Goal: Task Accomplishment & Management: Complete application form

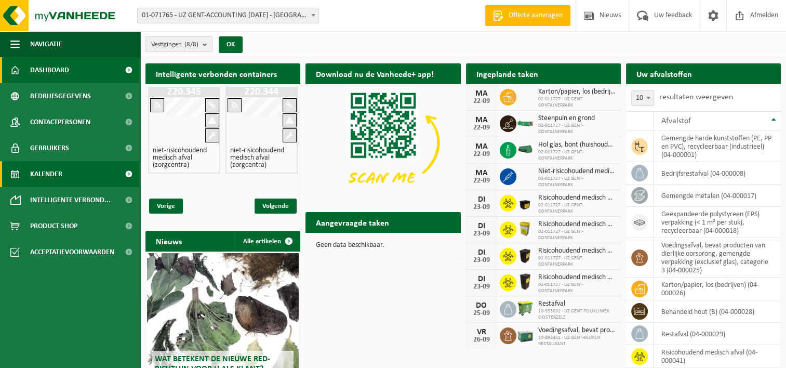
click at [50, 177] on span "Kalender" at bounding box center [46, 174] width 32 height 26
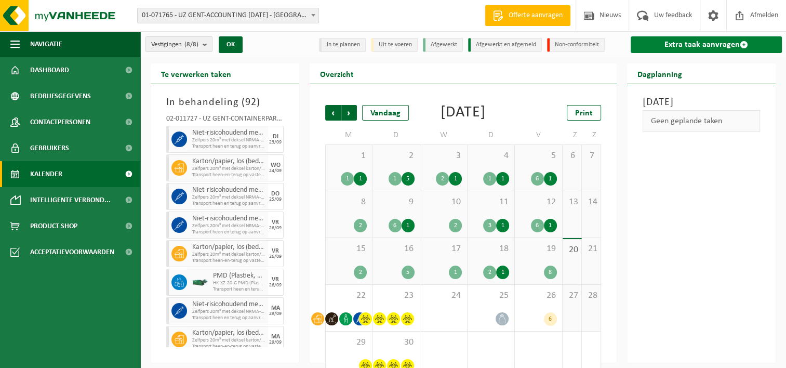
click at [704, 46] on link "Extra taak aanvragen" at bounding box center [706, 44] width 151 height 17
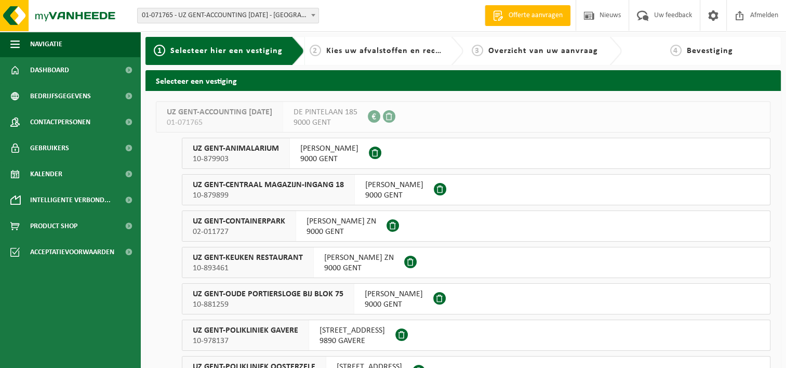
click at [242, 228] on span "02-011727" at bounding box center [239, 232] width 92 height 10
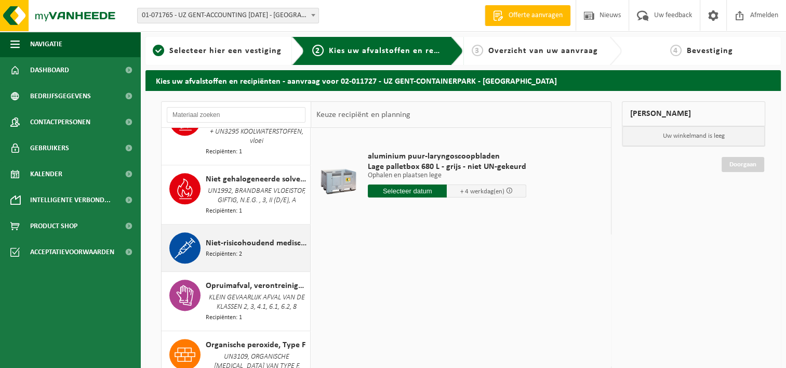
click at [218, 245] on span "Niet-risicohoudend medisch afval (zorgcentra)" at bounding box center [257, 243] width 102 height 12
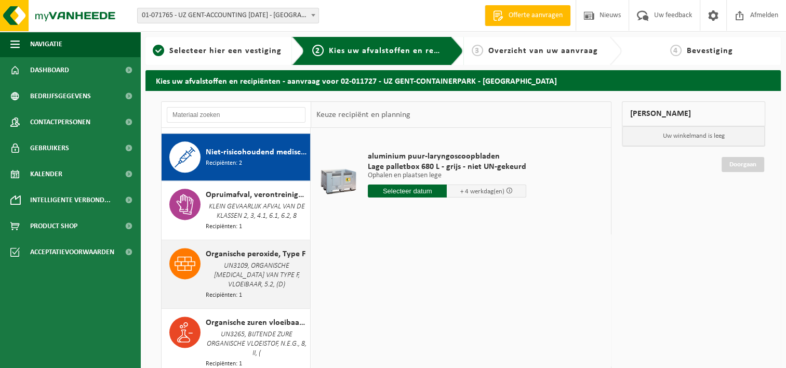
scroll to position [1399, 0]
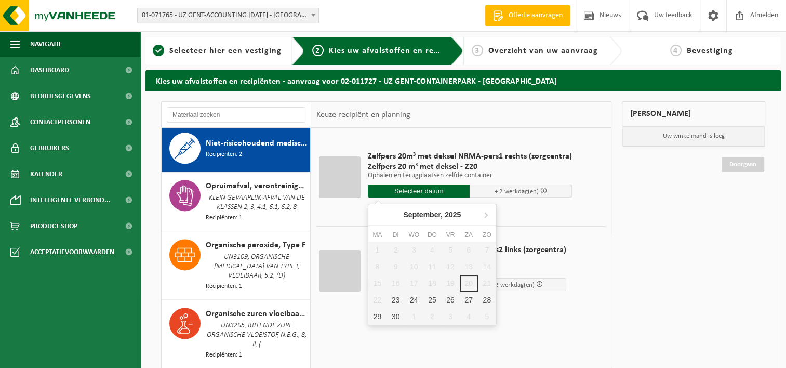
click at [393, 191] on input "text" at bounding box center [419, 190] width 102 height 13
click at [485, 216] on icon at bounding box center [486, 214] width 3 height 5
click at [378, 266] on div "6" at bounding box center [377, 266] width 18 height 17
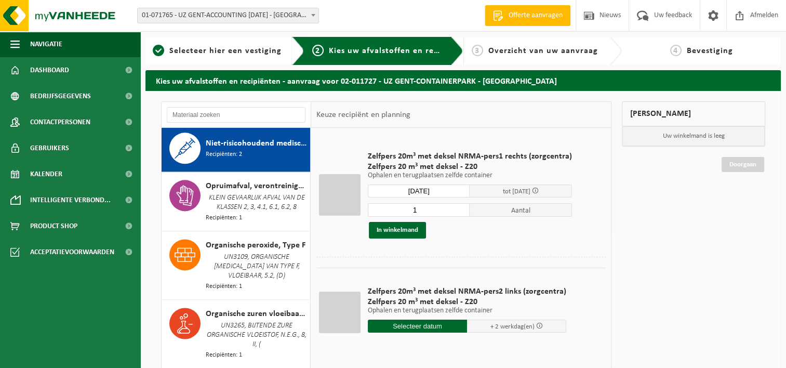
type input "Van 2025-10-06"
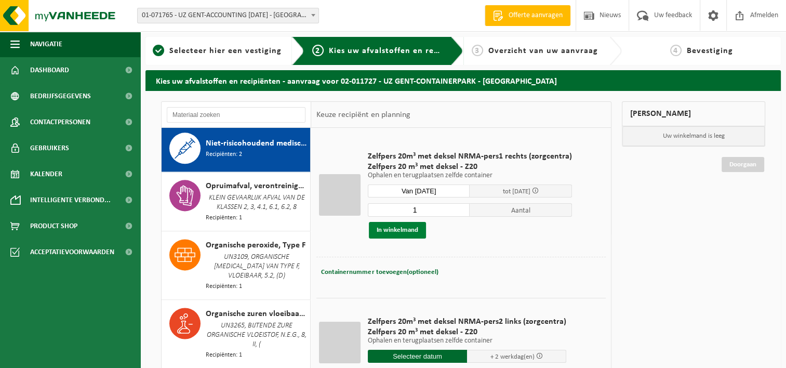
click at [395, 225] on button "In winkelmand" at bounding box center [397, 230] width 57 height 17
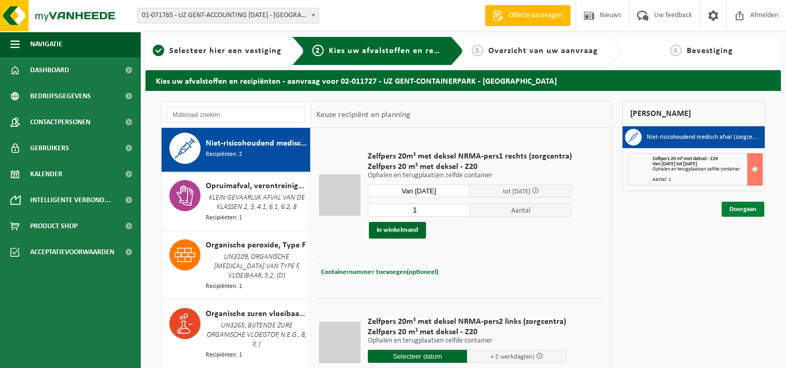
click at [744, 206] on link "Doorgaan" at bounding box center [743, 209] width 43 height 15
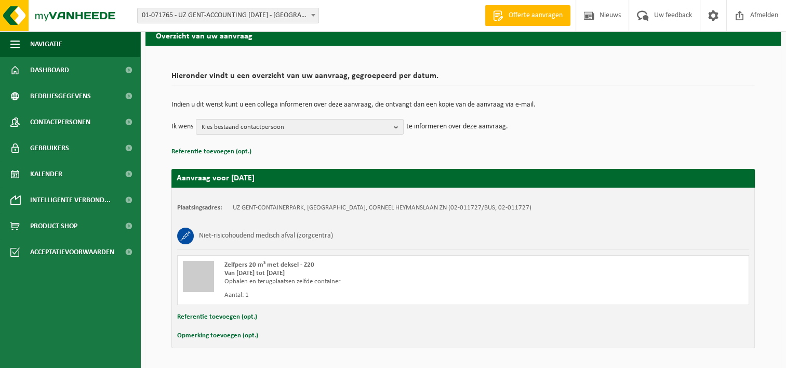
scroll to position [77, 0]
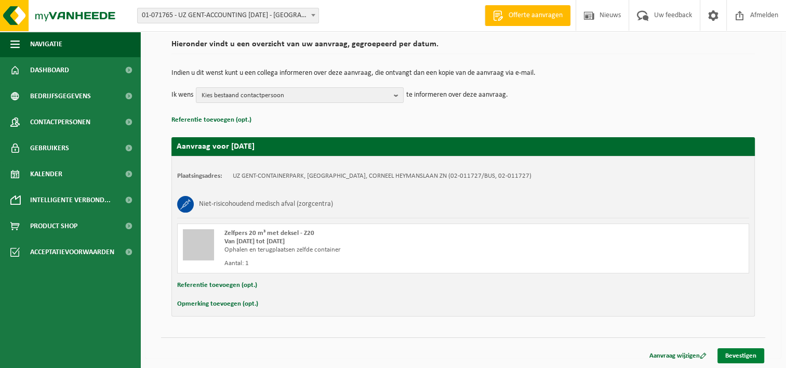
click at [743, 353] on link "Bevestigen" at bounding box center [740, 355] width 47 height 15
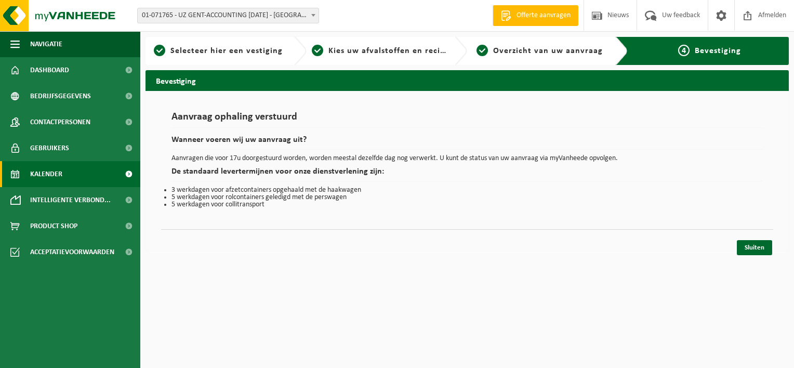
click at [59, 170] on span "Kalender" at bounding box center [46, 174] width 32 height 26
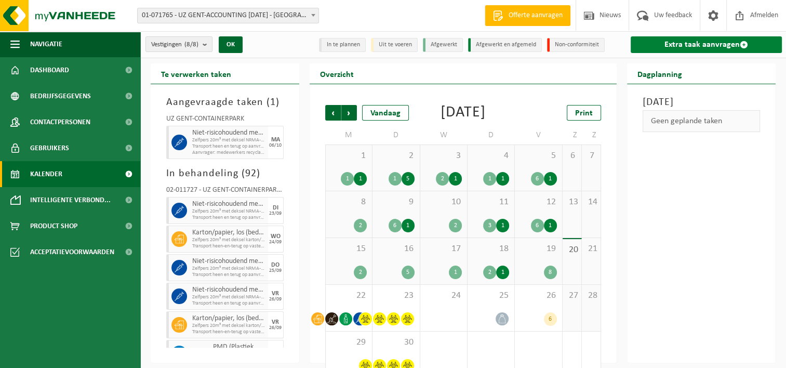
click at [673, 46] on link "Extra taak aanvragen" at bounding box center [706, 44] width 151 height 17
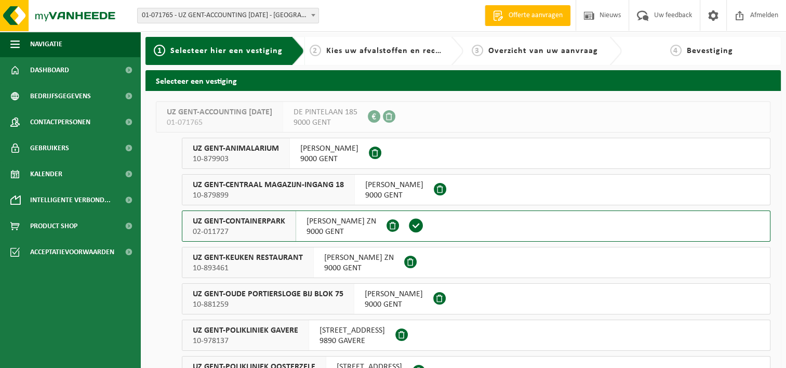
click at [251, 224] on span "UZ GENT-CONTAINERPARK" at bounding box center [239, 221] width 92 height 10
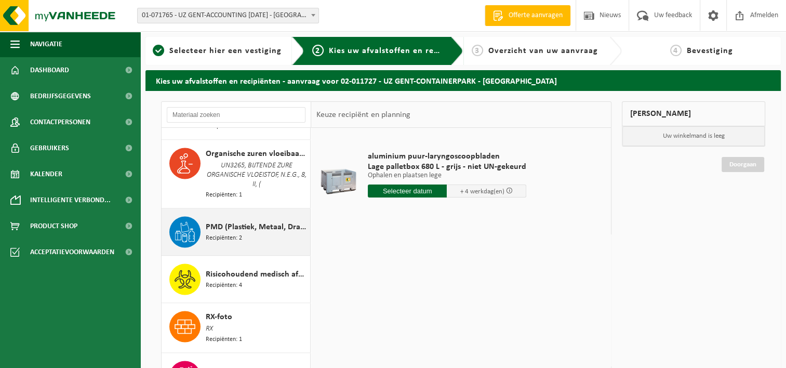
click at [239, 243] on div "PMD (Plastiek, Metaal, Drankkartons) (bedrijven) Recipiënten: 2" at bounding box center [257, 231] width 102 height 31
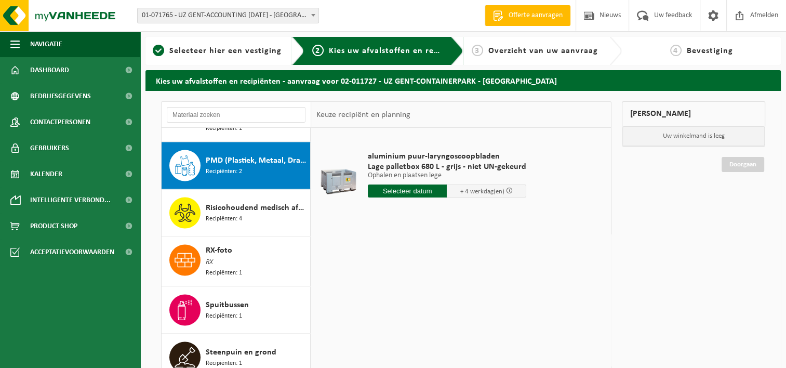
scroll to position [1637, 0]
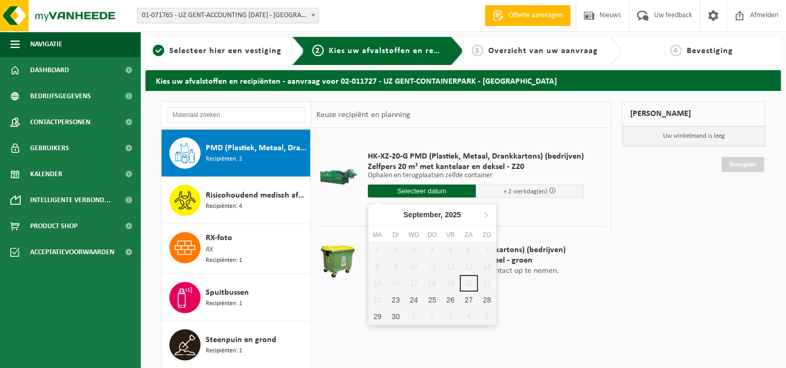
click at [404, 191] on input "text" at bounding box center [422, 190] width 108 height 13
click at [484, 215] on icon at bounding box center [485, 214] width 17 height 17
click at [378, 266] on div "6" at bounding box center [377, 266] width 18 height 17
type input "Van 2025-10-06"
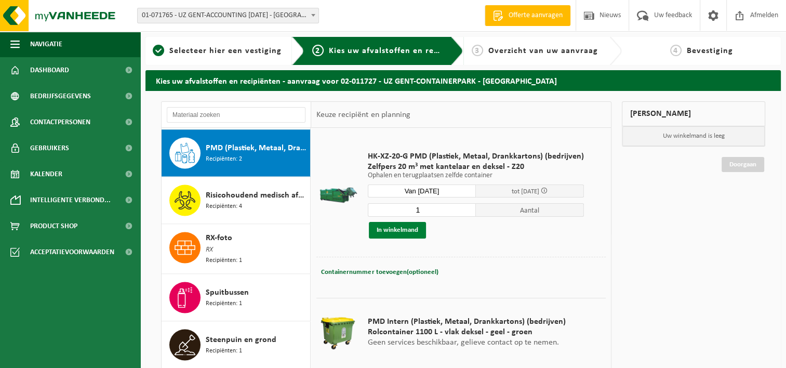
click at [405, 231] on button "In winkelmand" at bounding box center [397, 230] width 57 height 17
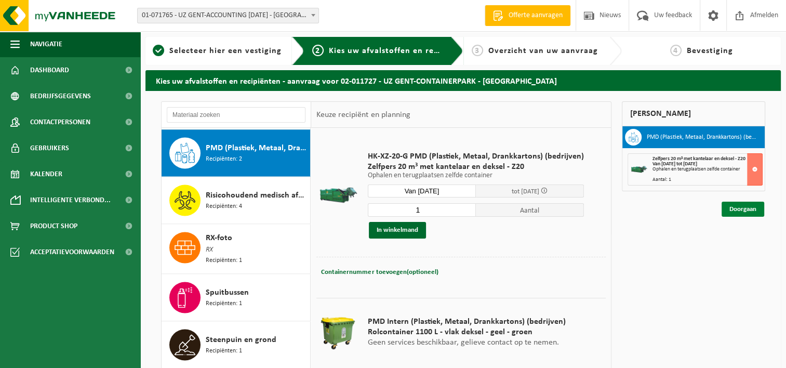
click at [739, 210] on link "Doorgaan" at bounding box center [743, 209] width 43 height 15
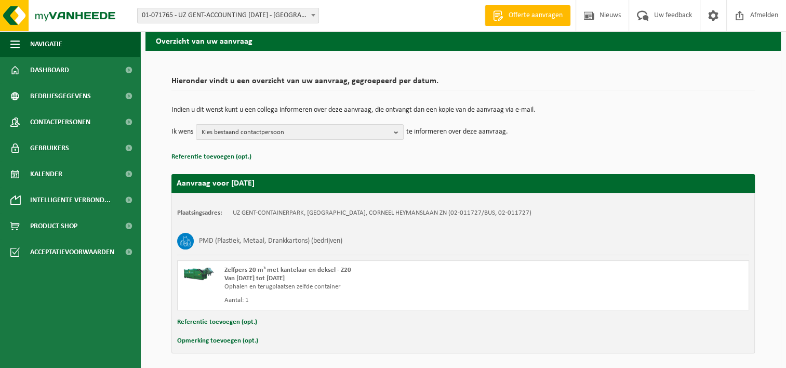
scroll to position [77, 0]
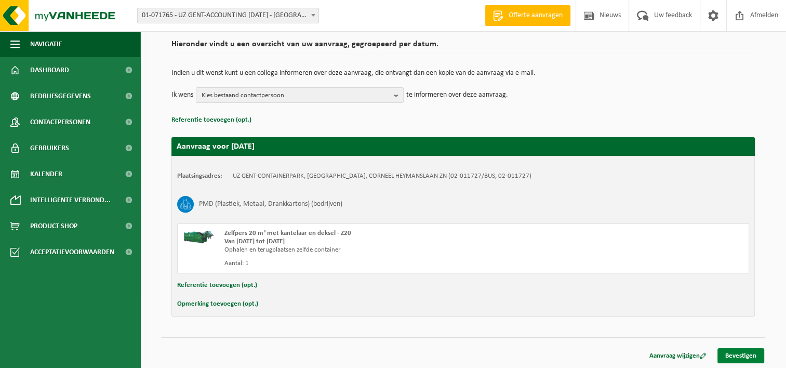
click at [730, 354] on link "Bevestigen" at bounding box center [740, 355] width 47 height 15
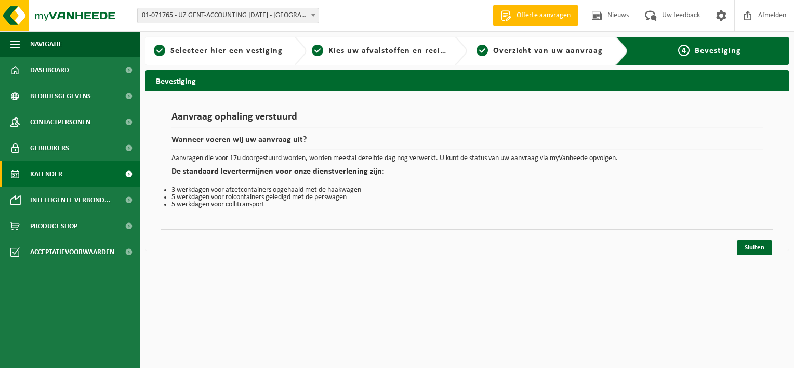
click at [58, 176] on span "Kalender" at bounding box center [46, 174] width 32 height 26
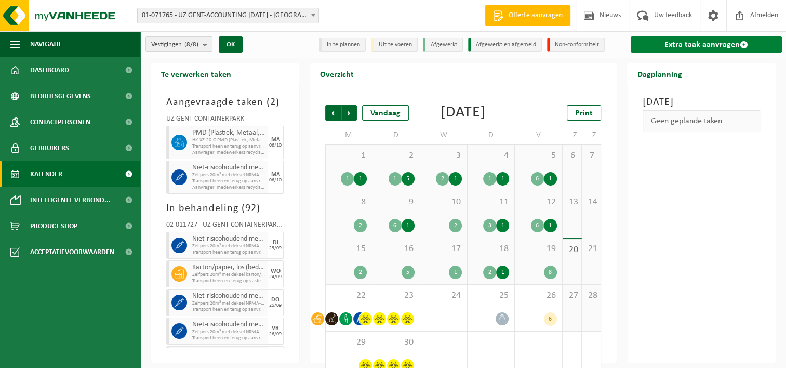
click at [678, 48] on link "Extra taak aanvragen" at bounding box center [706, 44] width 151 height 17
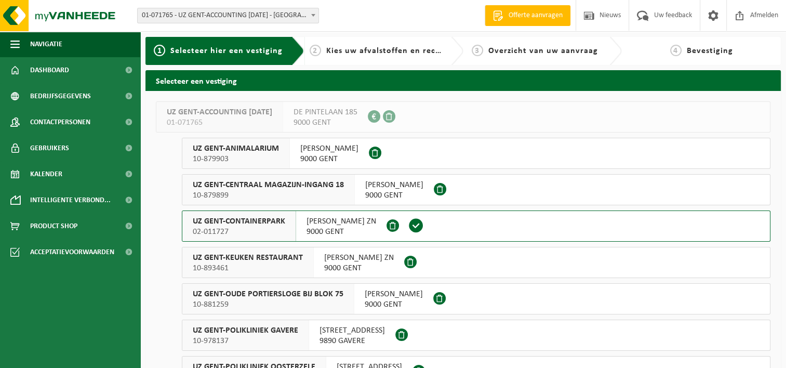
click at [231, 222] on span "UZ GENT-CONTAINERPARK" at bounding box center [239, 221] width 92 height 10
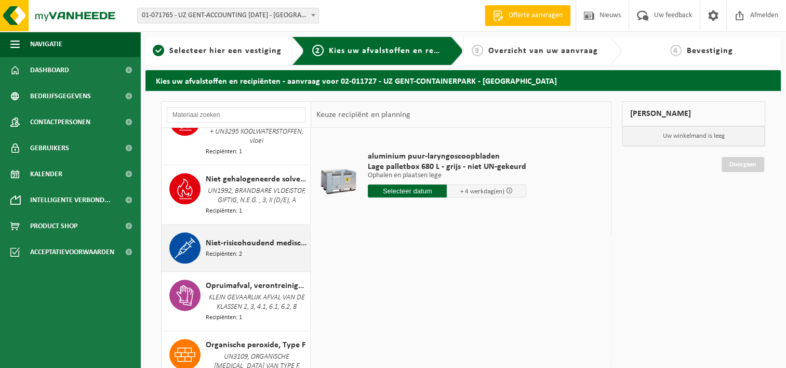
click at [243, 239] on span "Niet-risicohoudend medisch afval (zorgcentra)" at bounding box center [257, 243] width 102 height 12
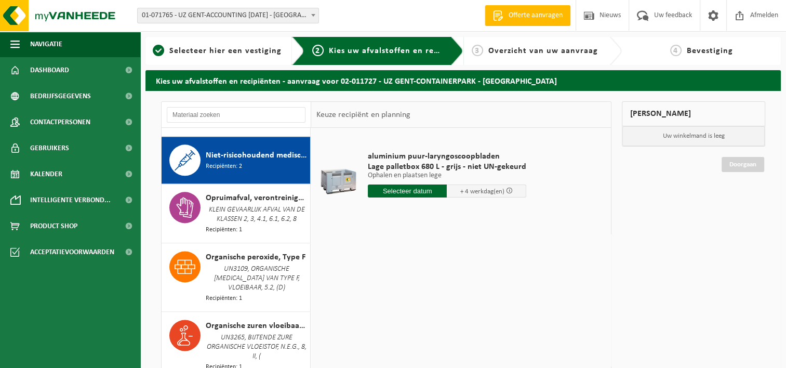
scroll to position [1399, 0]
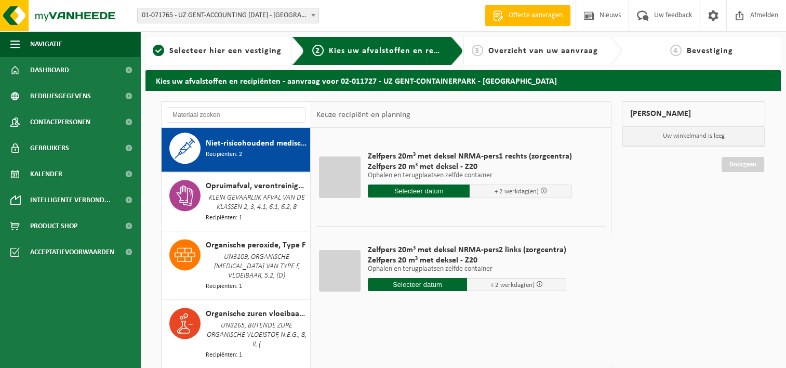
click at [417, 287] on input "text" at bounding box center [417, 284] width 99 height 13
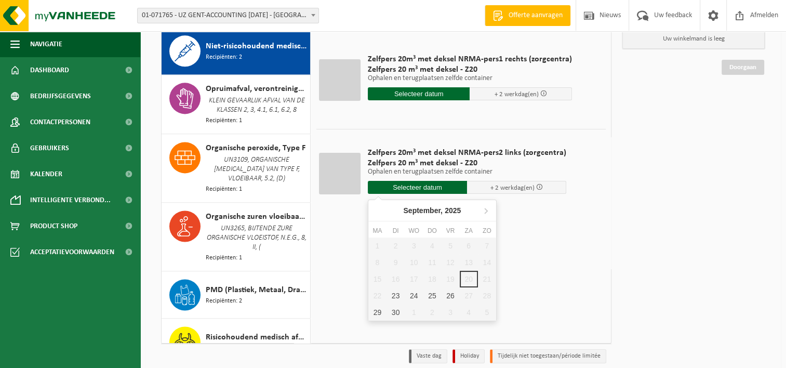
scroll to position [104, 0]
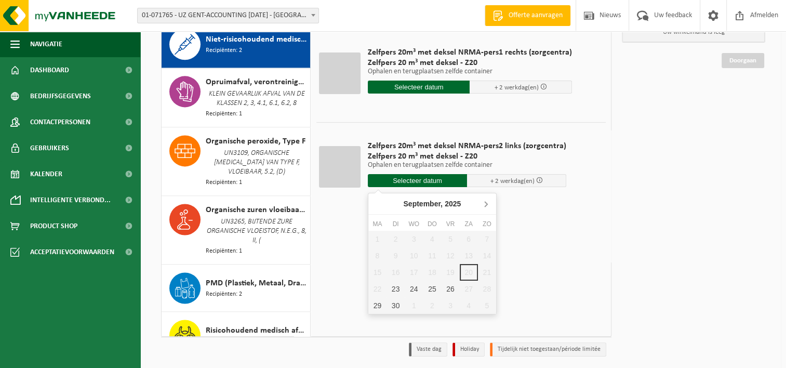
click at [484, 204] on icon at bounding box center [485, 203] width 17 height 17
click at [395, 255] on div "7" at bounding box center [396, 255] width 18 height 17
type input "Van 2025-10-07"
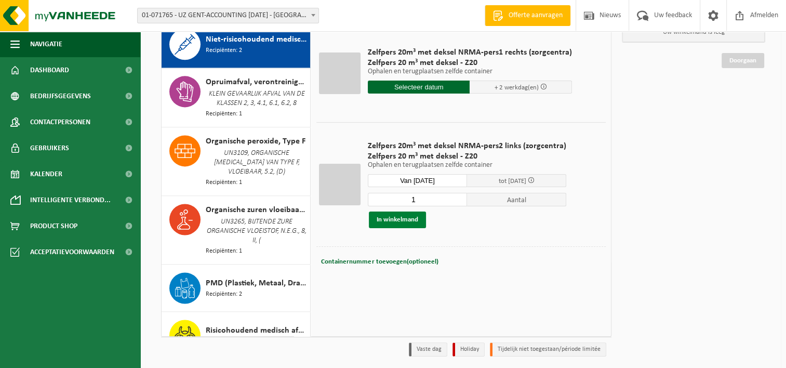
click at [401, 216] on button "In winkelmand" at bounding box center [397, 219] width 57 height 17
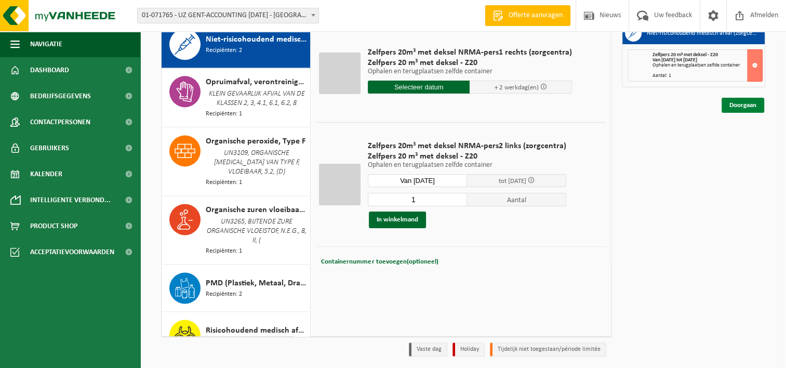
click at [735, 101] on link "Doorgaan" at bounding box center [743, 105] width 43 height 15
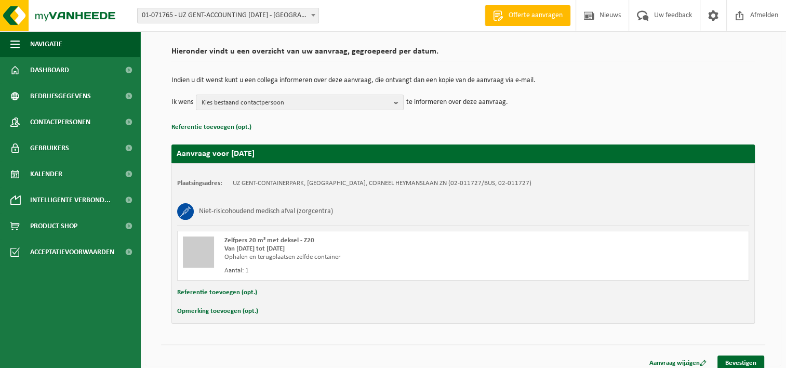
scroll to position [77, 0]
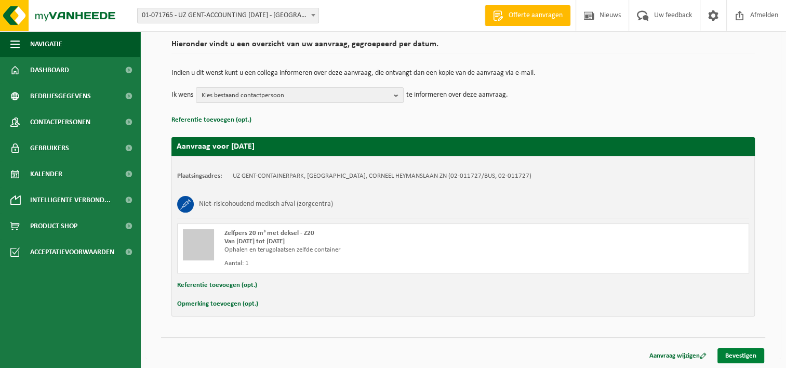
click at [738, 351] on link "Bevestigen" at bounding box center [740, 355] width 47 height 15
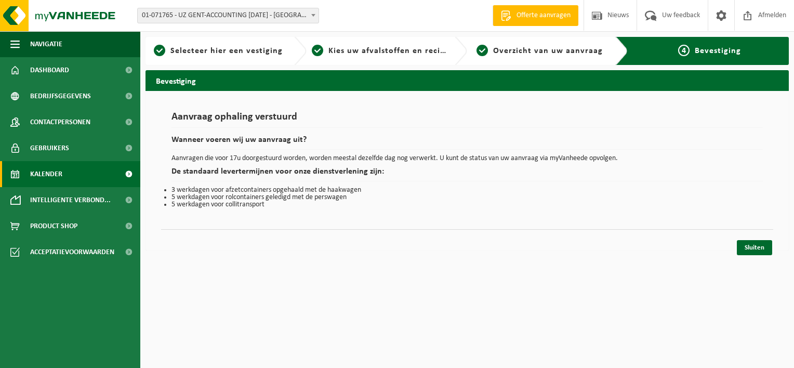
click at [64, 171] on link "Kalender" at bounding box center [70, 174] width 140 height 26
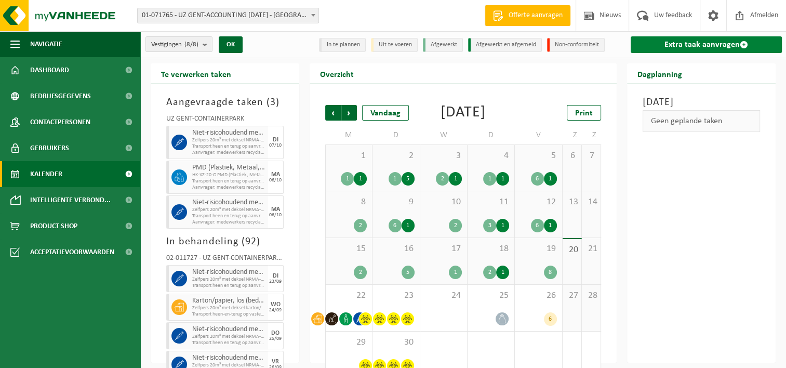
click at [700, 44] on link "Extra taak aanvragen" at bounding box center [706, 44] width 151 height 17
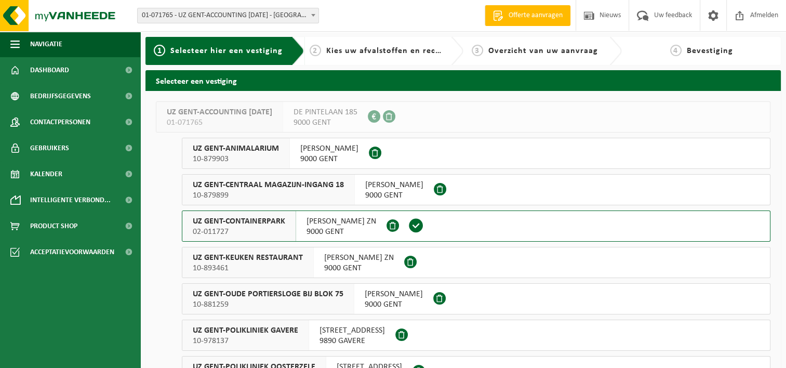
click at [235, 231] on span "02-011727" at bounding box center [239, 232] width 92 height 10
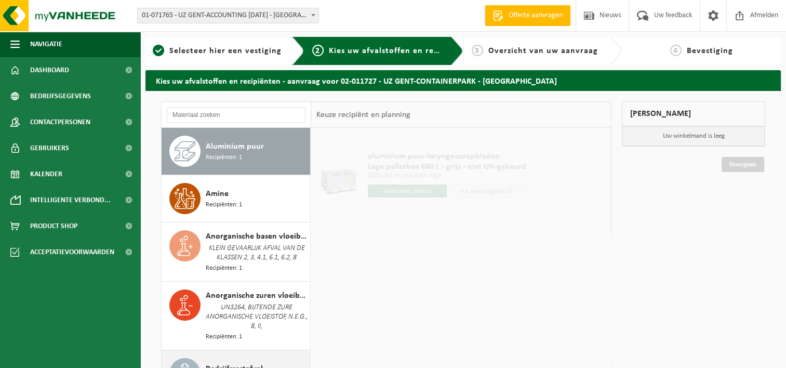
scroll to position [70, 0]
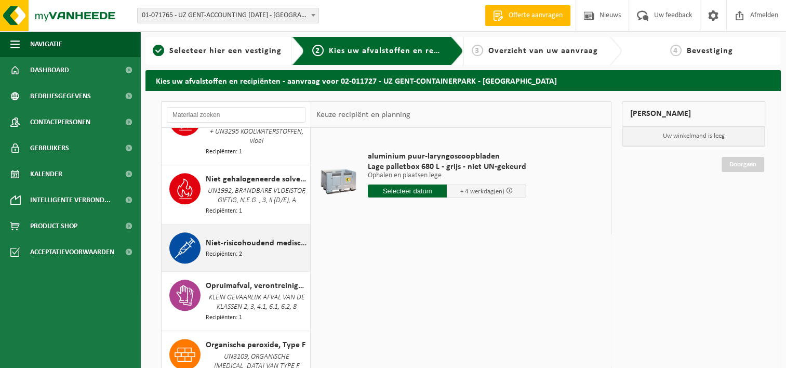
click at [252, 249] on span "Niet-risicohoudend medisch afval (zorgcentra)" at bounding box center [257, 243] width 102 height 12
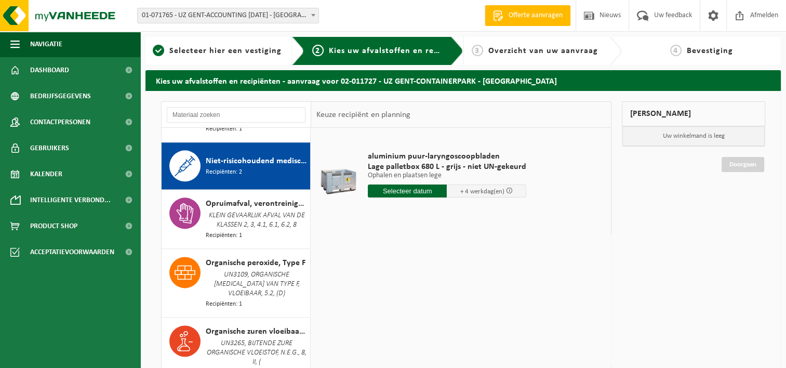
scroll to position [1399, 0]
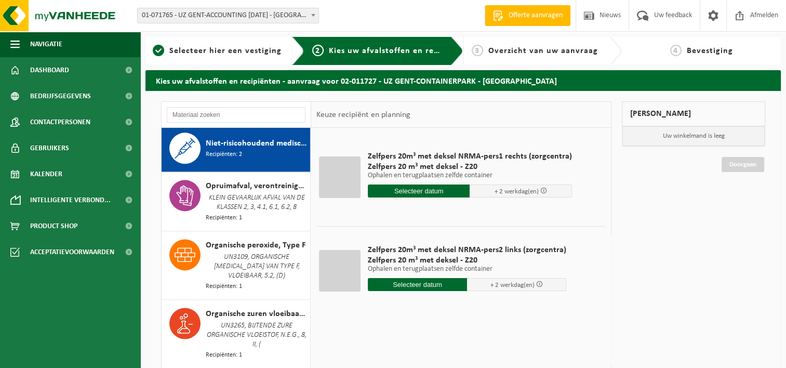
click at [399, 185] on input "text" at bounding box center [419, 190] width 102 height 13
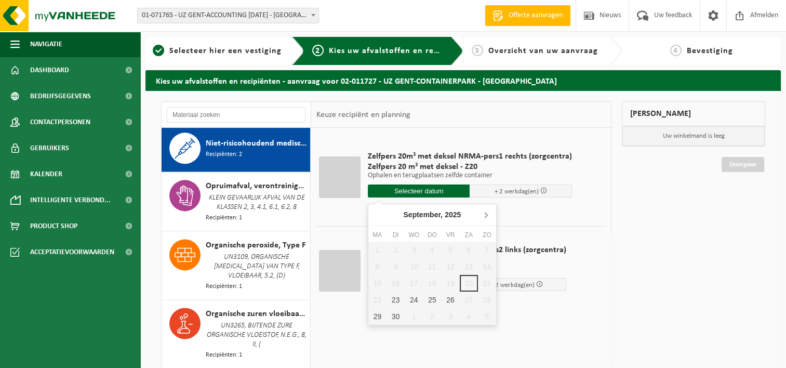
click at [486, 215] on icon at bounding box center [485, 214] width 17 height 17
click at [431, 262] on div "9" at bounding box center [432, 266] width 18 height 17
type input "Van 2025-10-09"
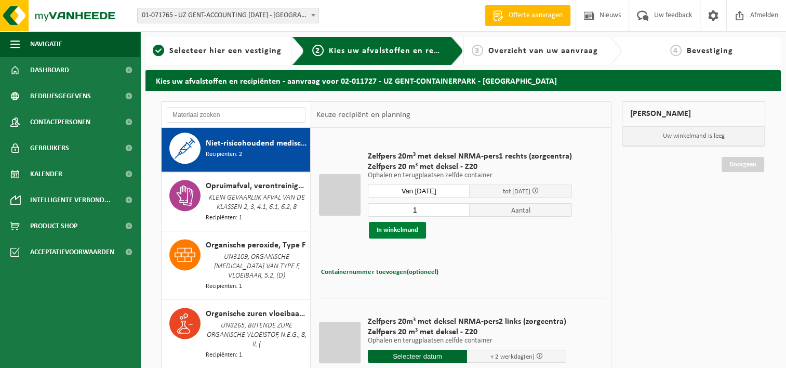
click at [400, 233] on button "In winkelmand" at bounding box center [397, 230] width 57 height 17
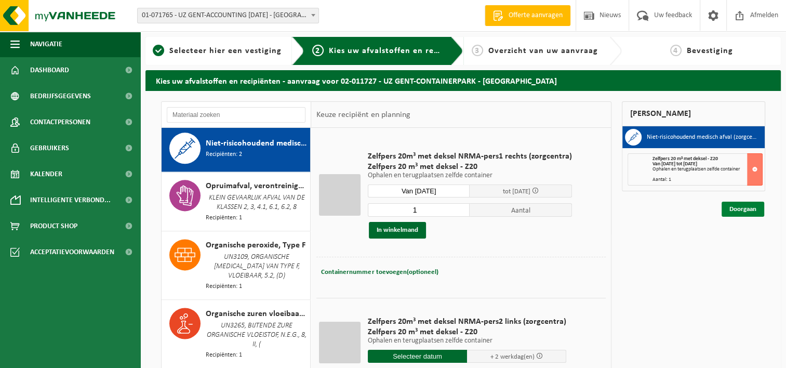
click at [751, 208] on link "Doorgaan" at bounding box center [743, 209] width 43 height 15
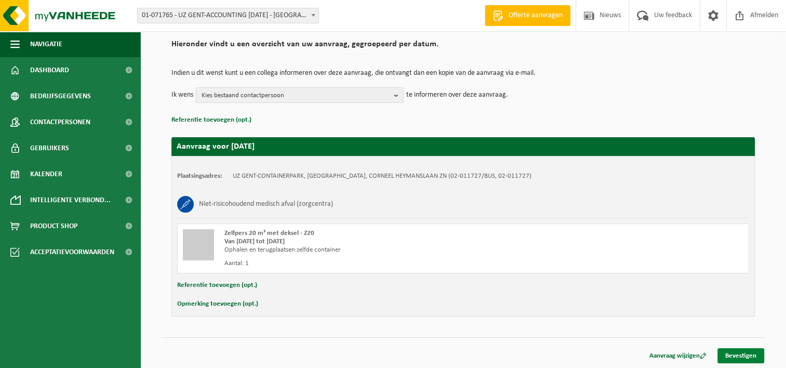
click at [734, 352] on link "Bevestigen" at bounding box center [740, 355] width 47 height 15
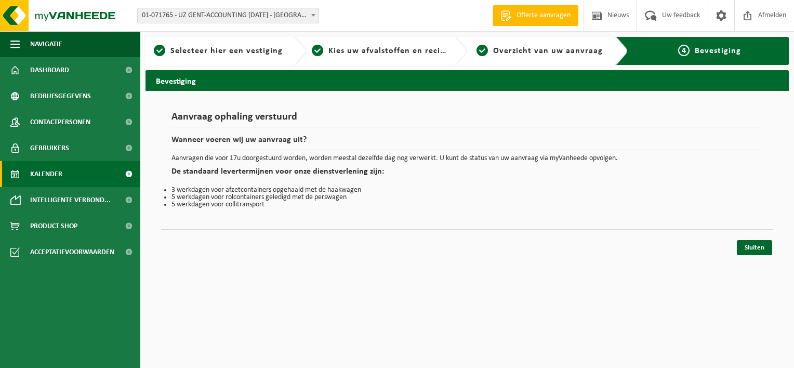
click at [73, 175] on link "Kalender" at bounding box center [70, 174] width 140 height 26
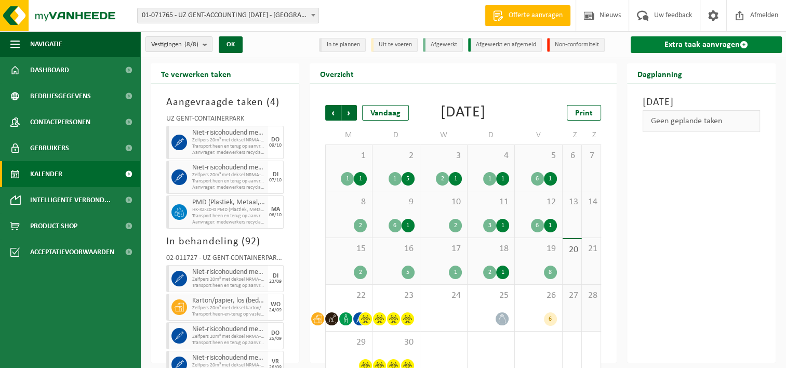
click at [698, 41] on link "Extra taak aanvragen" at bounding box center [706, 44] width 151 height 17
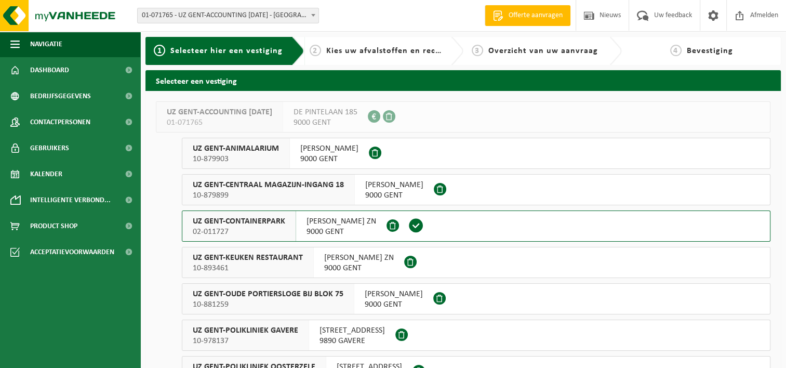
click at [257, 222] on span "UZ GENT-CONTAINERPARK" at bounding box center [239, 221] width 92 height 10
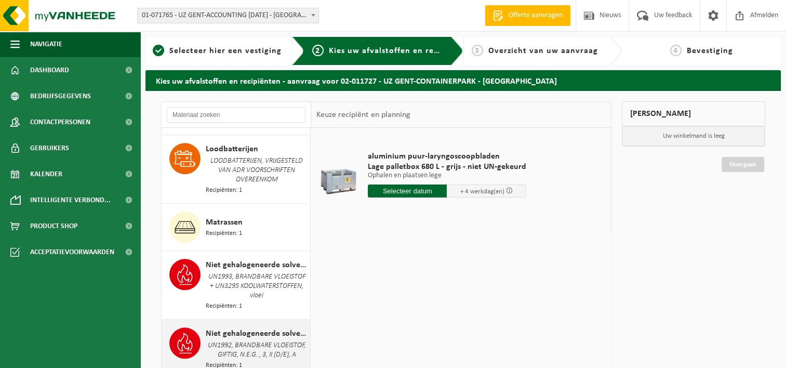
scroll to position [1247, 0]
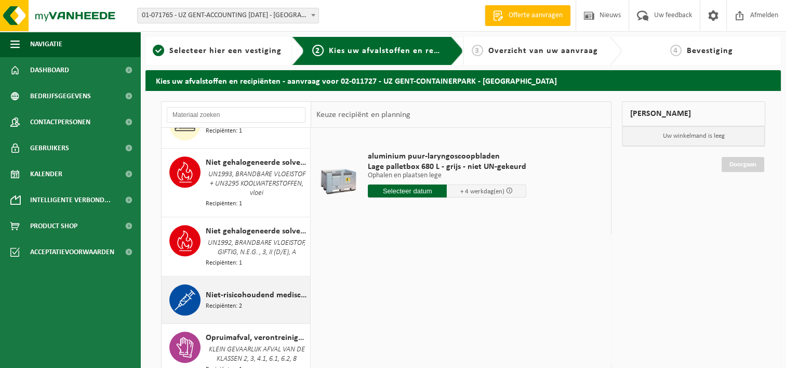
click at [264, 301] on span "Niet-risicohoudend medisch afval (zorgcentra)" at bounding box center [257, 295] width 102 height 12
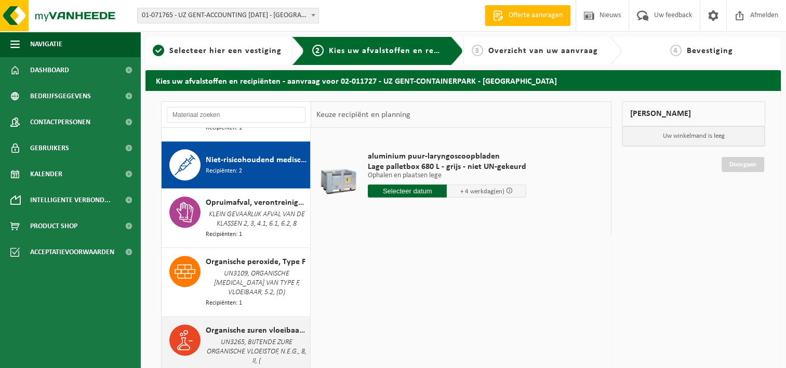
scroll to position [1399, 0]
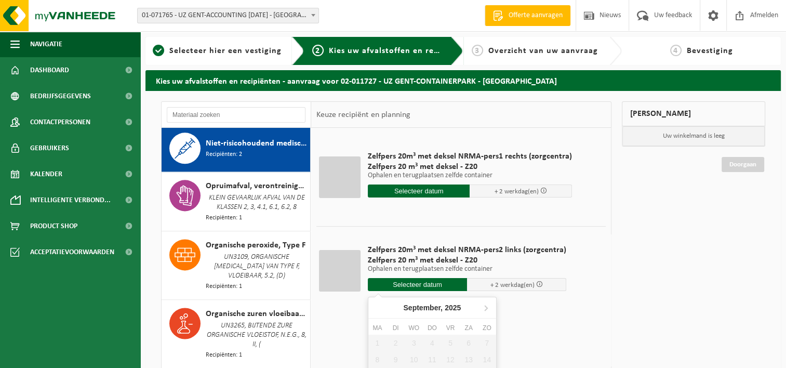
click at [435, 285] on input "text" at bounding box center [417, 284] width 99 height 13
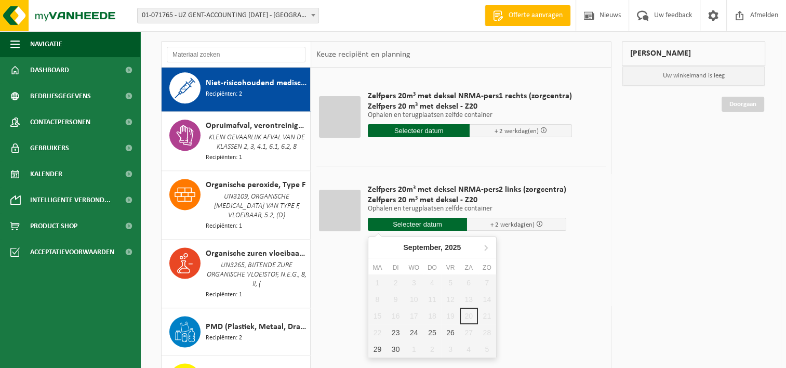
scroll to position [104, 0]
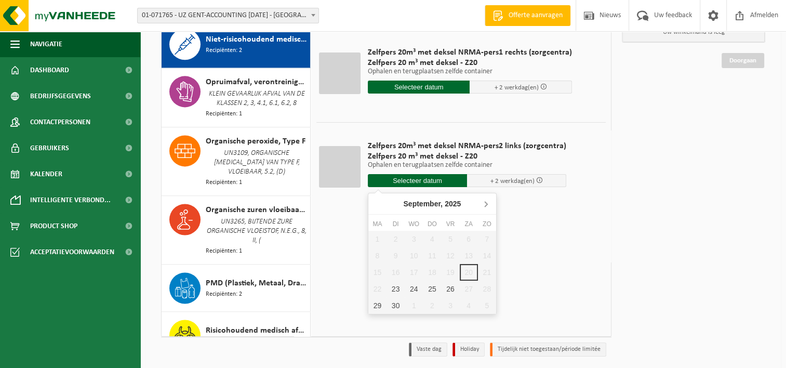
click at [485, 205] on icon at bounding box center [485, 203] width 17 height 17
click at [451, 254] on div "10" at bounding box center [450, 255] width 18 height 17
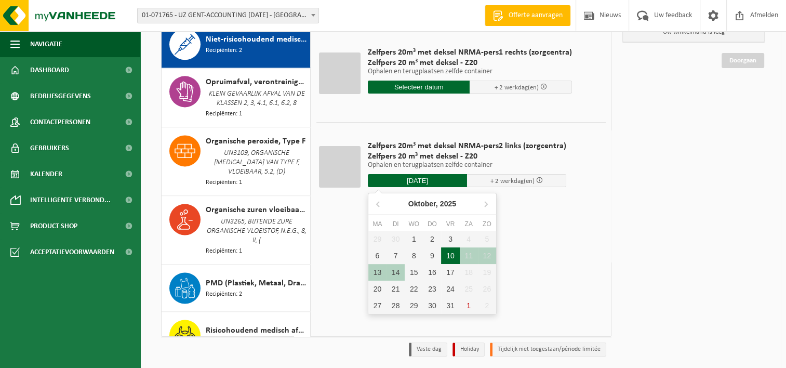
type input "Van [DATE]"
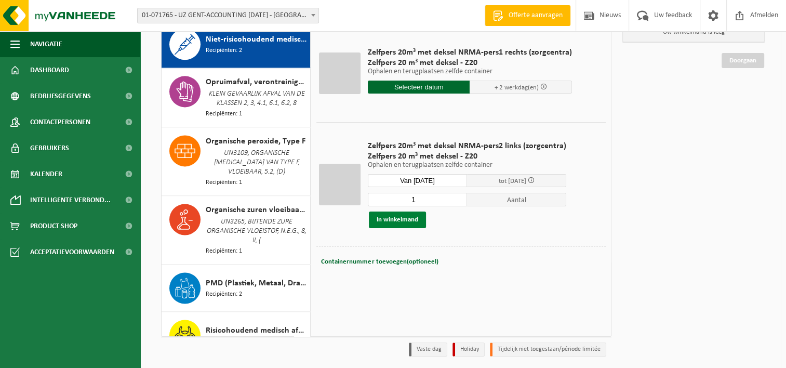
click at [391, 220] on button "In winkelmand" at bounding box center [397, 219] width 57 height 17
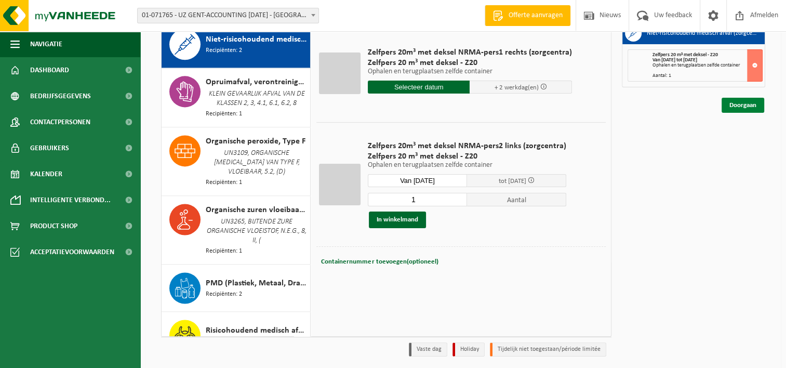
click at [746, 102] on link "Doorgaan" at bounding box center [743, 105] width 43 height 15
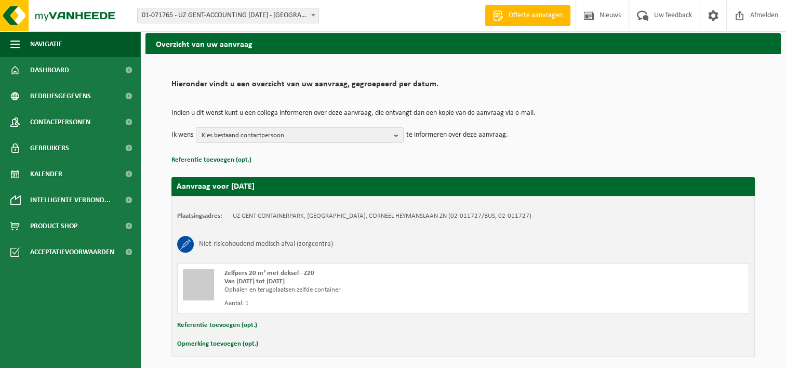
scroll to position [77, 0]
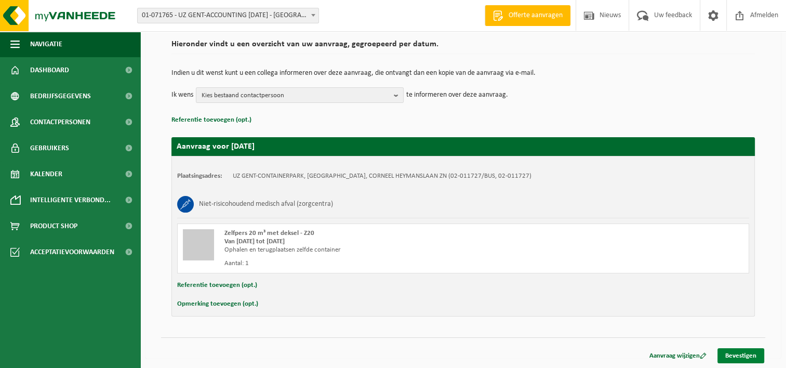
click at [736, 356] on link "Bevestigen" at bounding box center [740, 355] width 47 height 15
